Goal: Information Seeking & Learning: Check status

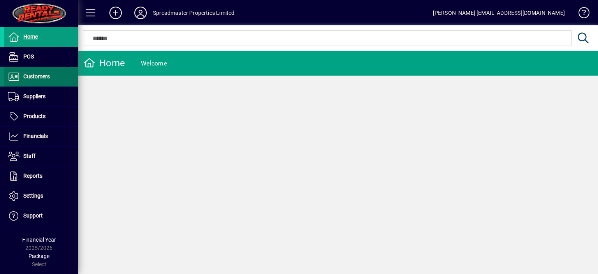
click at [41, 77] on span "Customers" at bounding box center [36, 76] width 26 height 6
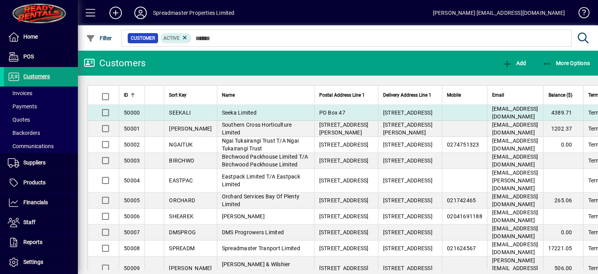
click at [222, 112] on span "Seeka Limited" at bounding box center [239, 112] width 35 height 6
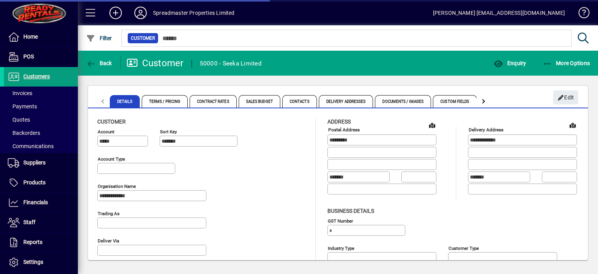
type input "**********"
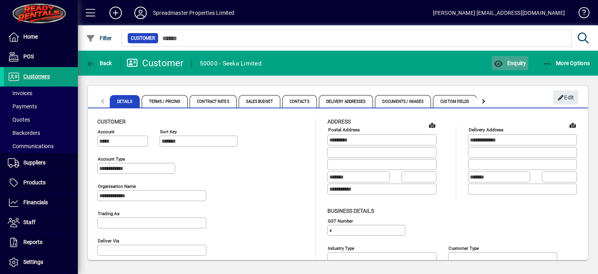
click at [514, 61] on span "Enquiry" at bounding box center [510, 63] width 32 height 6
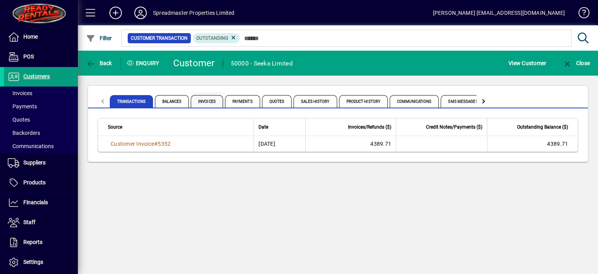
click at [207, 101] on span "Invoices" at bounding box center [207, 101] width 32 height 12
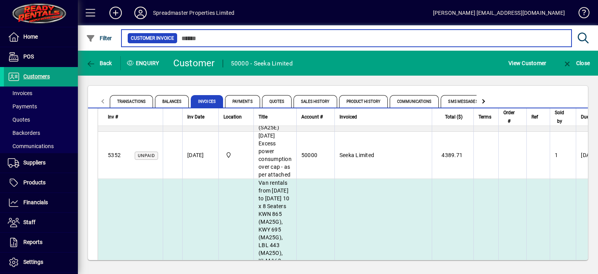
scroll to position [584, 0]
